Goal: Find specific page/section: Find specific page/section

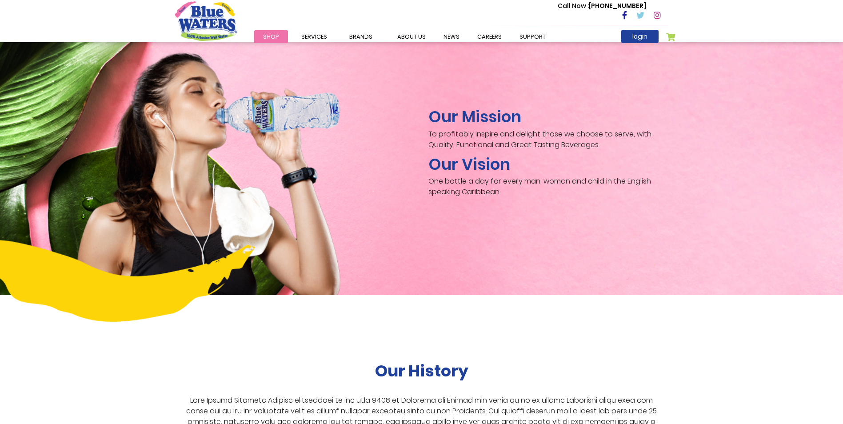
scroll to position [1284, 0]
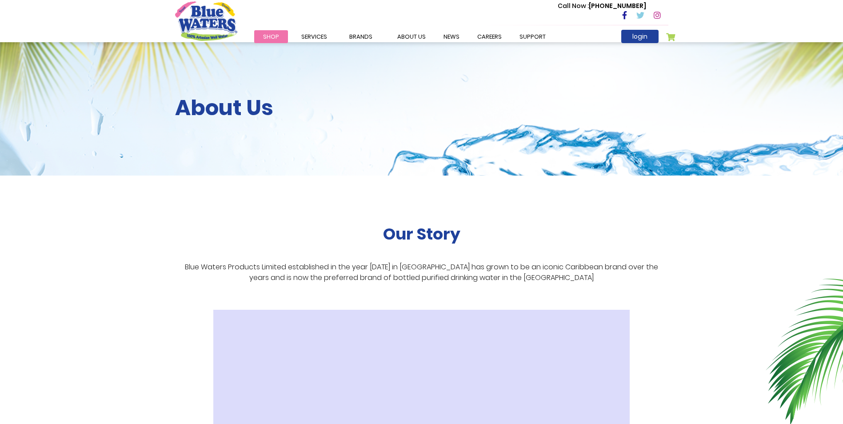
scroll to position [1284, 0]
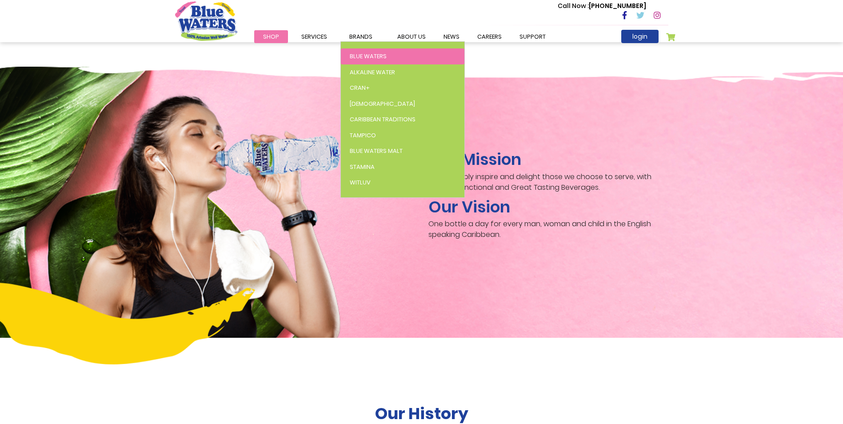
click at [368, 54] on span "Blue Waters" at bounding box center [368, 56] width 37 height 8
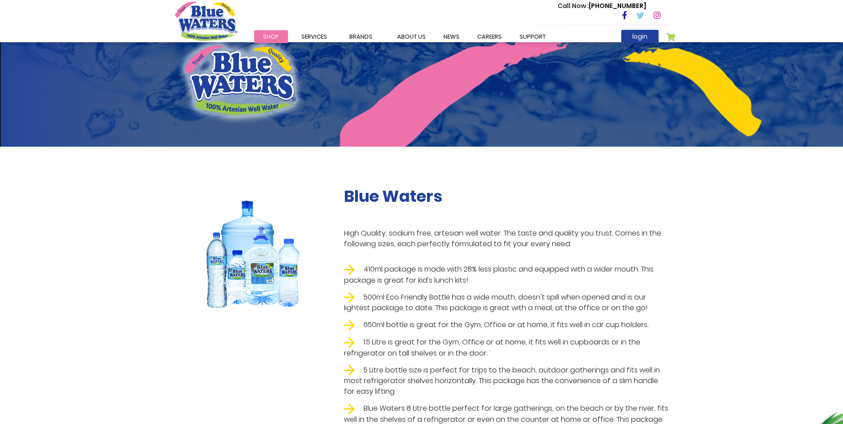
scroll to position [44, 0]
